Goal: Find specific page/section: Find specific page/section

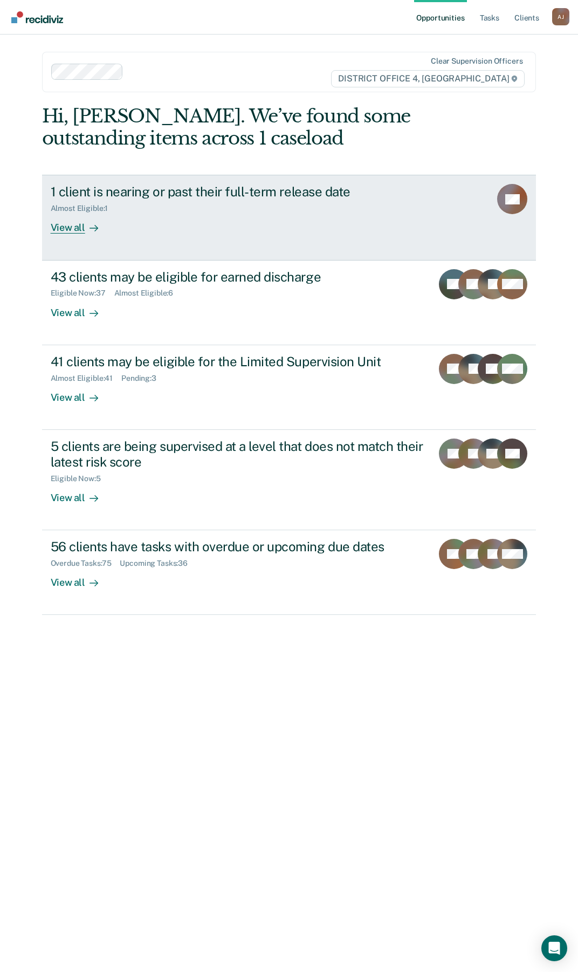
click at [72, 229] on div "View all" at bounding box center [81, 223] width 60 height 21
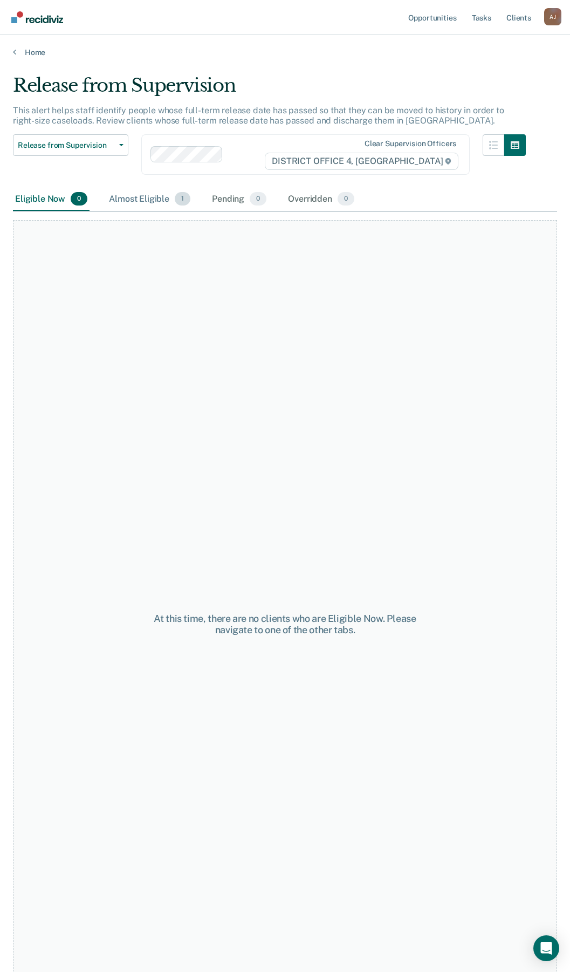
click at [143, 200] on div "Almost Eligible 1" at bounding box center [150, 200] width 86 height 24
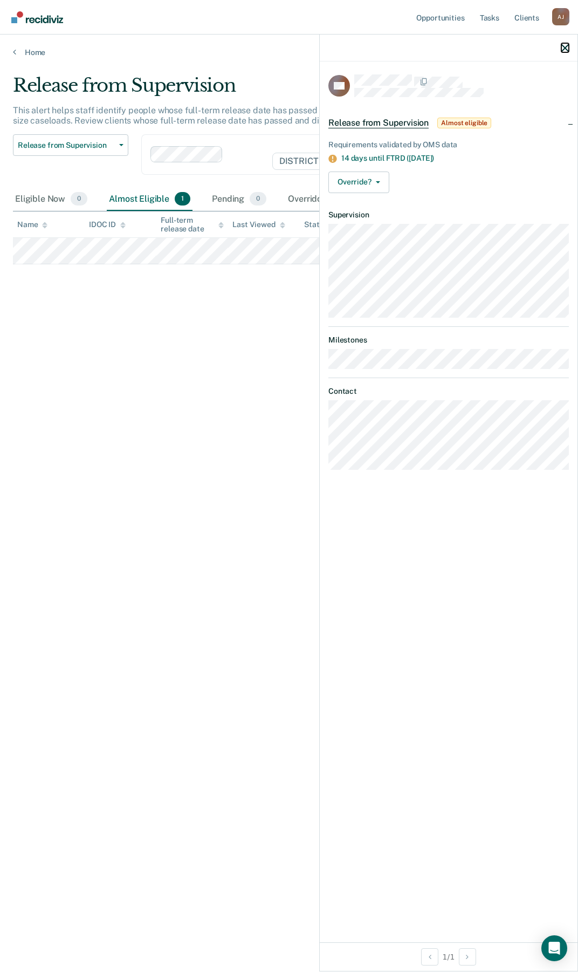
click at [563, 49] on icon "button" at bounding box center [566, 48] width 8 height 8
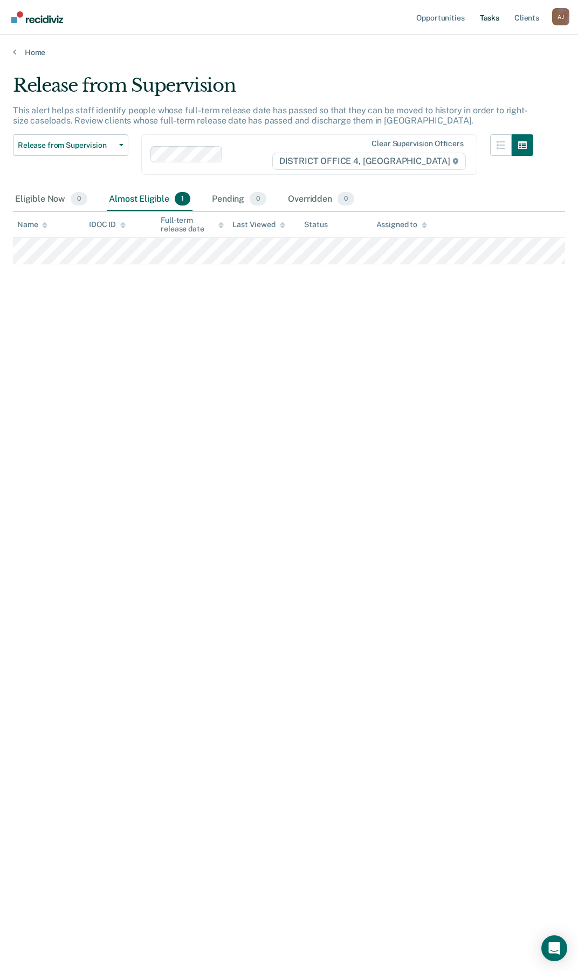
click at [486, 17] on link "Tasks" at bounding box center [490, 17] width 24 height 35
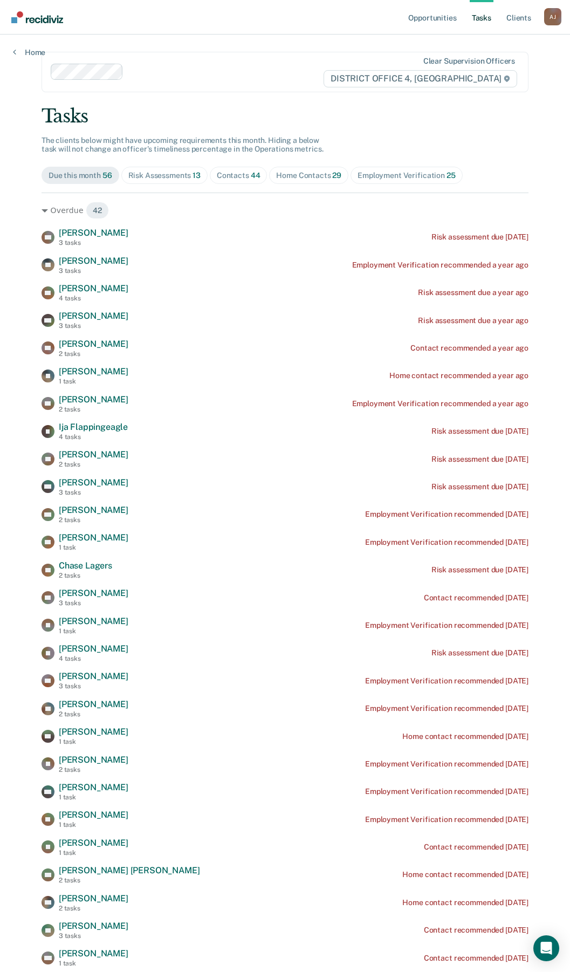
click at [291, 174] on div "Home Contacts 29" at bounding box center [308, 175] width 65 height 9
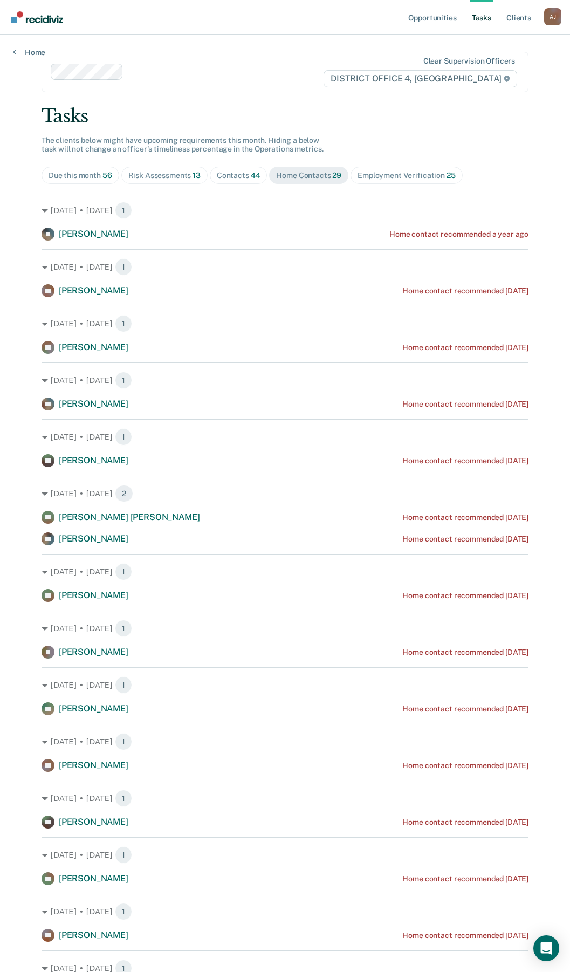
click at [234, 172] on div "Contacts 44" at bounding box center [239, 175] width 44 height 9
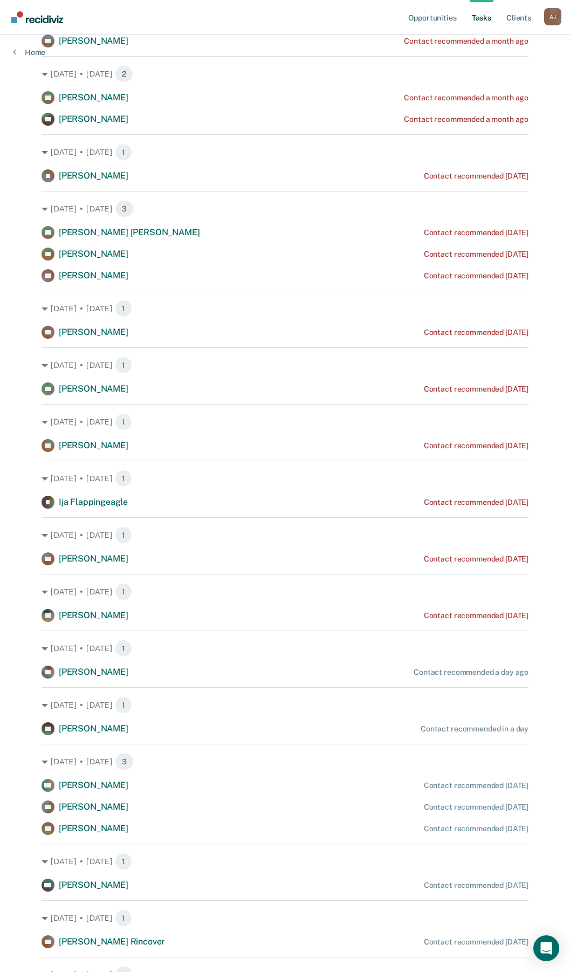
scroll to position [647, 0]
